Goal: Information Seeking & Learning: Check status

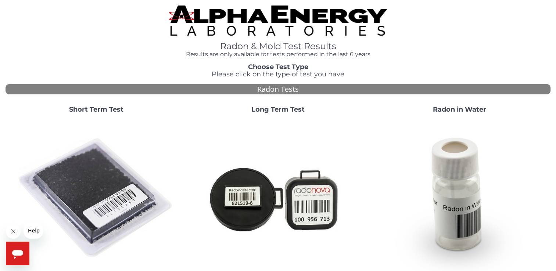
click at [98, 108] on strong "Short Term Test" at bounding box center [96, 109] width 54 height 8
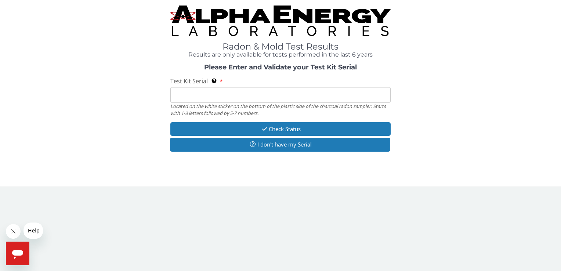
click at [187, 100] on input "Test Kit Serial Located on the white sticker on the bottom of the plastic side …" at bounding box center [280, 95] width 220 height 16
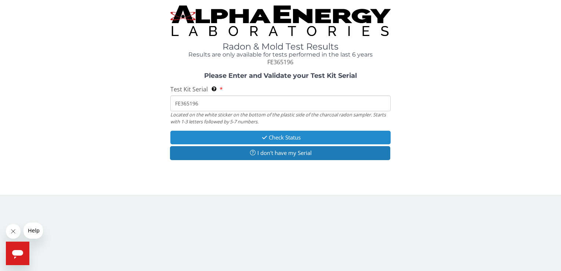
type input "FE365196"
click at [284, 138] on button "Check Status" at bounding box center [280, 138] width 220 height 14
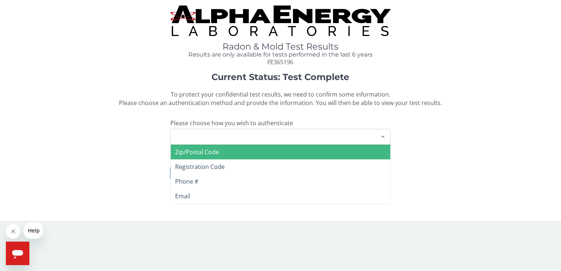
click at [383, 136] on div at bounding box center [383, 136] width 15 height 14
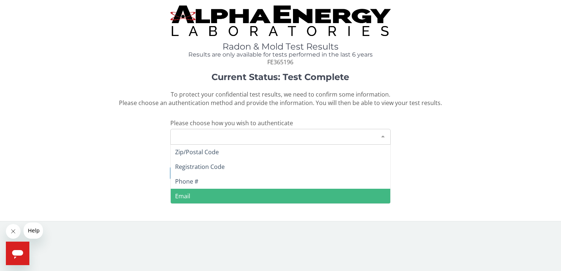
click at [202, 202] on span "Email" at bounding box center [280, 196] width 219 height 15
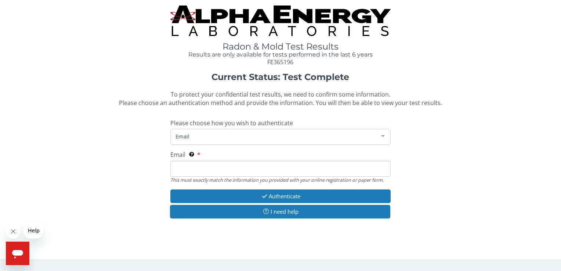
click at [190, 170] on input "Email This must exactly match the information you provided with your online reg…" at bounding box center [280, 169] width 220 height 16
type input "[DOMAIN_NAME][EMAIL_ADDRESS][DOMAIN_NAME]"
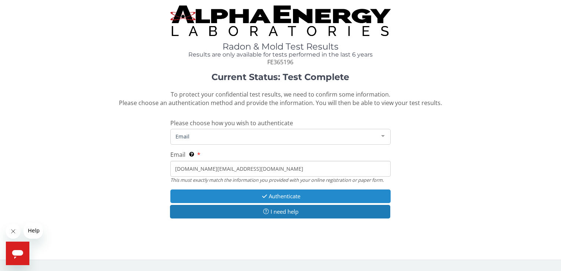
click at [284, 196] on button "Authenticate" at bounding box center [280, 196] width 220 height 14
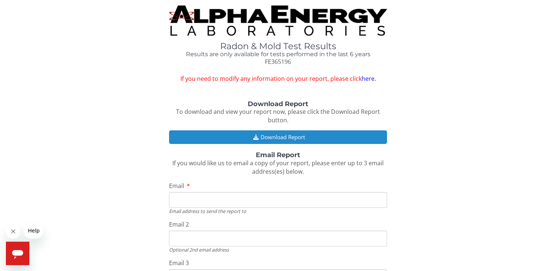
click at [291, 137] on button "Download Report" at bounding box center [278, 137] width 218 height 14
